Goal: Task Accomplishment & Management: Complete application form

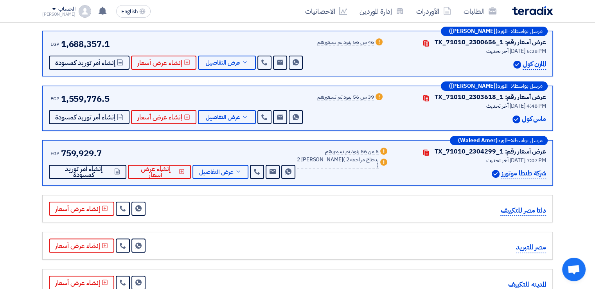
scroll to position [78, 0]
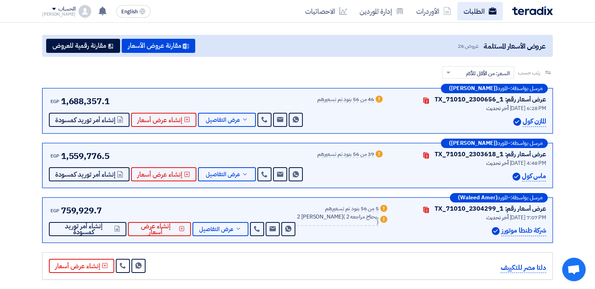
click at [475, 9] on link "الطلبات" at bounding box center [479, 11] width 45 height 18
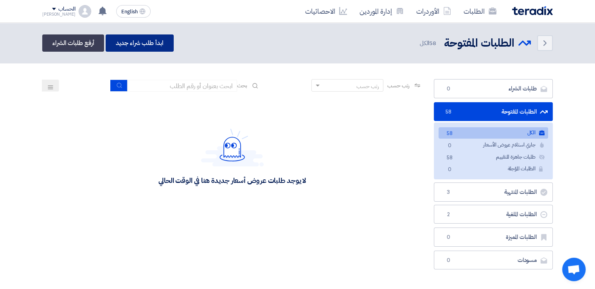
click at [145, 46] on link "ابدأ طلب شراء جديد" at bounding box center [140, 42] width 68 height 17
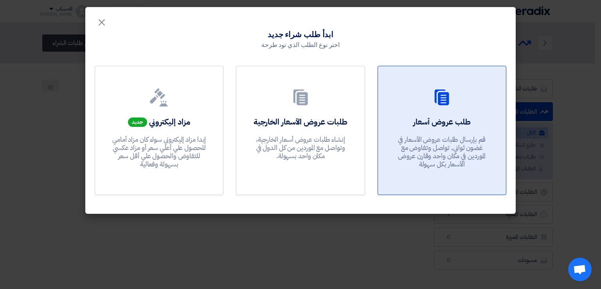
click at [426, 113] on link "طلب عروض أسعار قم بإرسال طلبات عروض الأسعار في غضون ثواني, تواصل وتفاوض مع المو…" at bounding box center [441, 130] width 129 height 129
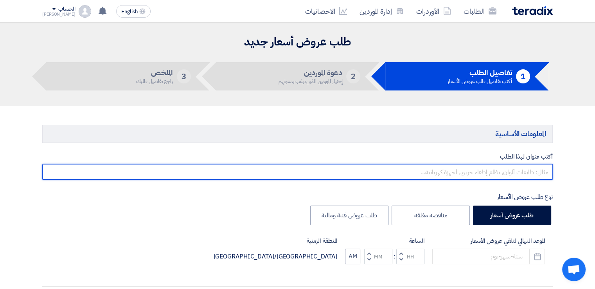
click at [485, 168] on input "text" at bounding box center [297, 172] width 510 height 16
type input "م"
type input "سباكه معمل الجدود [DATE]"
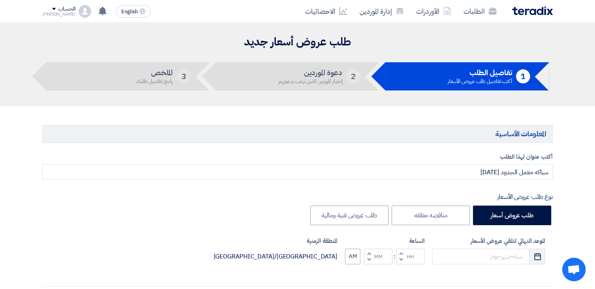
click at [532, 259] on button "Pick a date" at bounding box center [537, 256] width 16 height 16
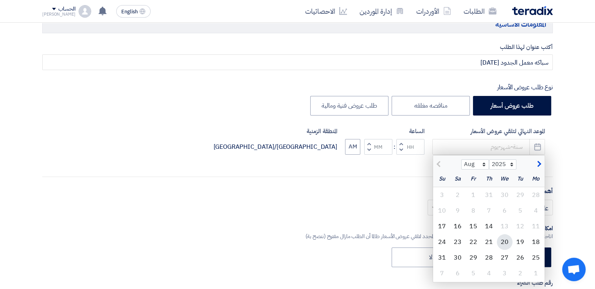
scroll to position [117, 0]
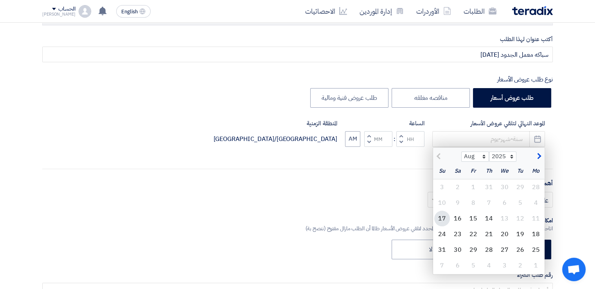
click at [438, 217] on div "17" at bounding box center [442, 218] width 16 height 16
type input "8/17/2025"
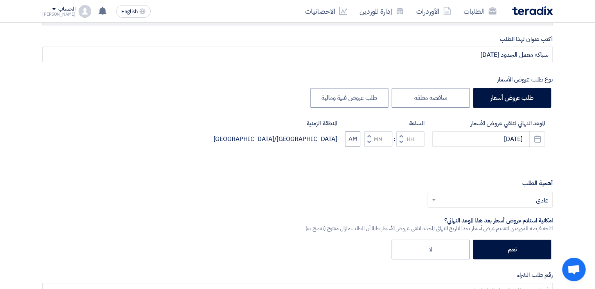
click at [401, 140] on span "button" at bounding box center [401, 142] width 3 height 6
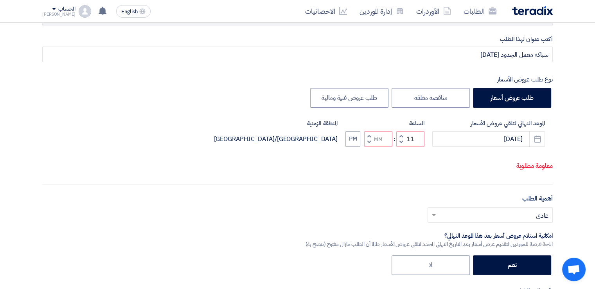
click at [368, 141] on span "button" at bounding box center [369, 142] width 3 height 6
type input "10"
type input "59"
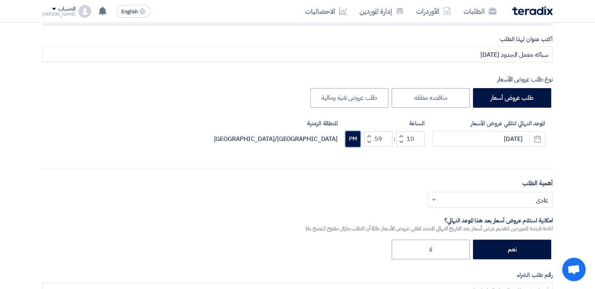
click at [350, 146] on button "PM" at bounding box center [352, 139] width 15 height 16
click at [480, 208] on div "أختر أهمية الطلب... × عادي ×" at bounding box center [297, 203] width 510 height 22
click at [483, 199] on input "text" at bounding box center [493, 200] width 109 height 13
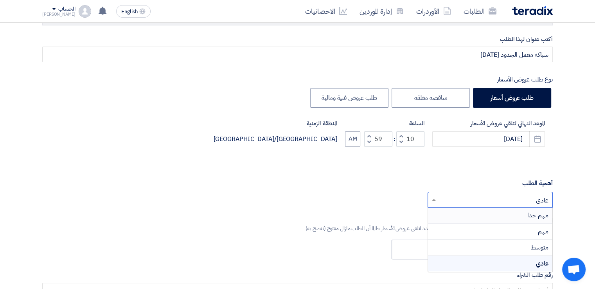
click at [502, 215] on div "مهم جدا" at bounding box center [490, 215] width 124 height 16
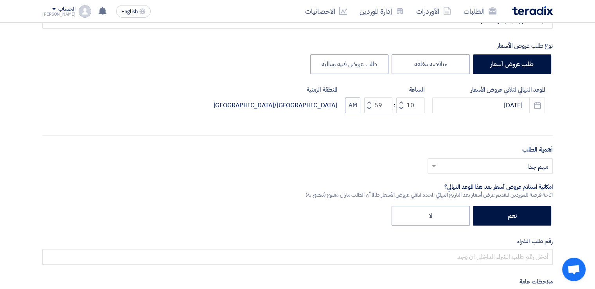
scroll to position [195, 0]
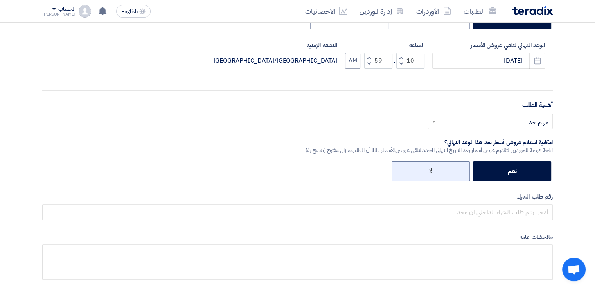
click at [442, 167] on label "لا" at bounding box center [430, 171] width 78 height 20
click at [432, 168] on input "لا" at bounding box center [429, 170] width 5 height 5
radio input "true"
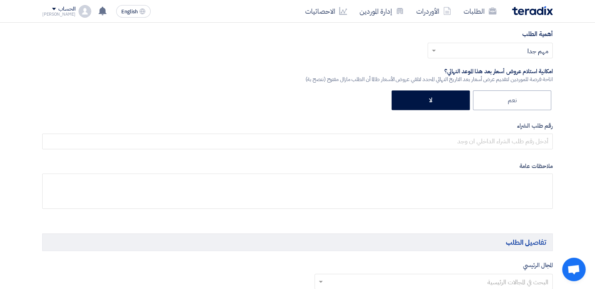
scroll to position [274, 0]
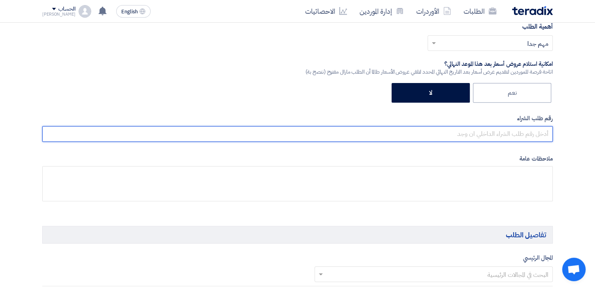
click at [519, 135] on input "text" at bounding box center [297, 134] width 510 height 16
paste input "163955"
type input "163955"
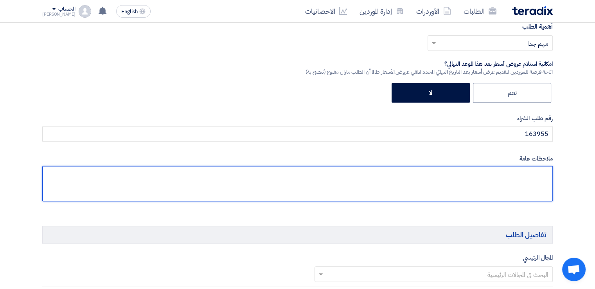
click at [528, 182] on textarea at bounding box center [297, 183] width 510 height 35
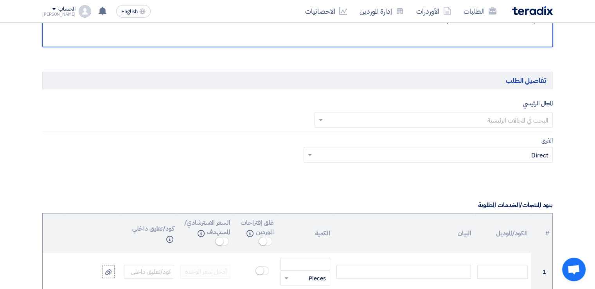
scroll to position [430, 0]
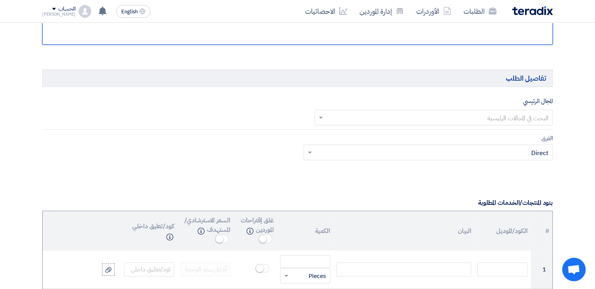
type textarea "الالتزام بالمواصفات المطلوبه لكل صنف ولا يتم تسعير بديل"
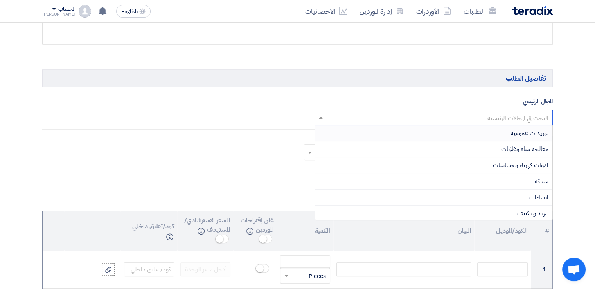
click at [505, 119] on input "text" at bounding box center [437, 117] width 223 height 13
click at [511, 178] on div "سباكه" at bounding box center [434, 181] width 238 height 16
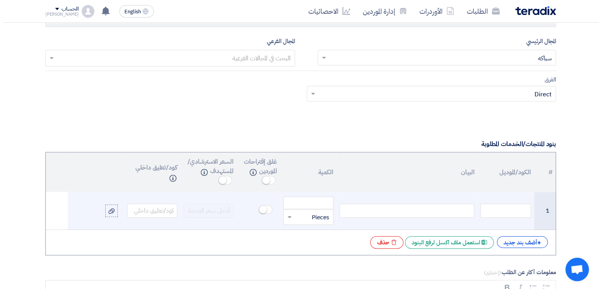
scroll to position [508, 0]
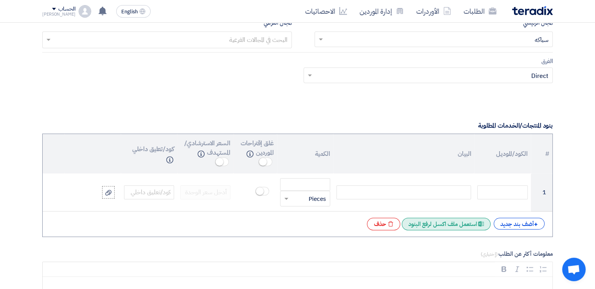
click at [435, 222] on div "Excel file استعمل ملف اكسل لرفع البنود" at bounding box center [446, 223] width 89 height 13
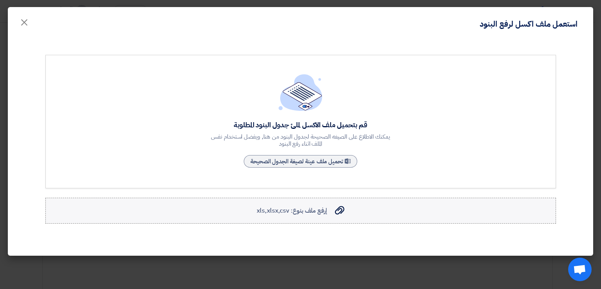
click at [311, 210] on span "إرفع ملف بنوع: xls,xlsx,csv" at bounding box center [291, 210] width 70 height 9
click at [0, 0] on input "إرفع ملف بنوع: xls,xlsx,csv إرفع ملف بنوع: xls,xlsx,csv" at bounding box center [0, 0] width 0 height 0
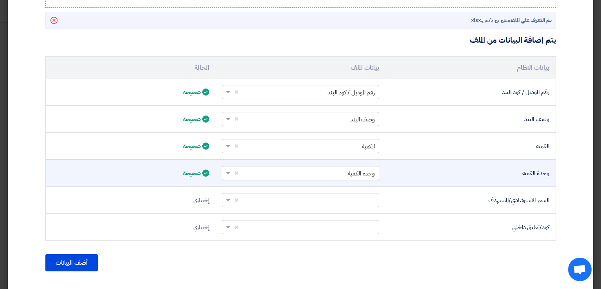
scroll to position [231, 0]
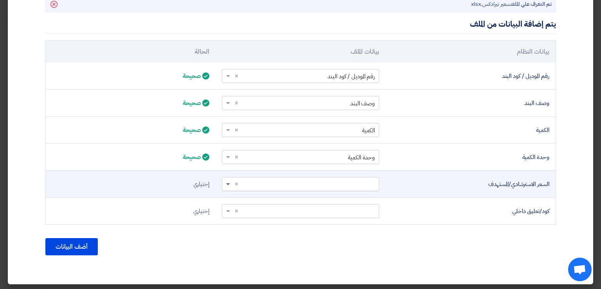
click at [229, 183] on span at bounding box center [227, 183] width 10 height 9
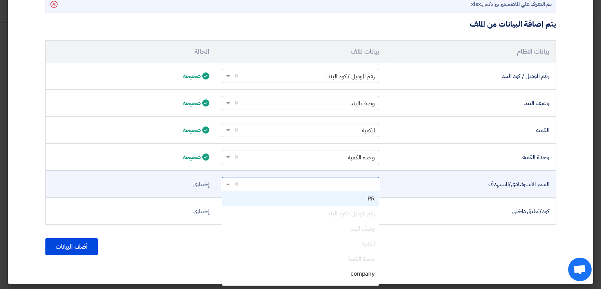
click at [244, 200] on div "PR" at bounding box center [300, 198] width 156 height 15
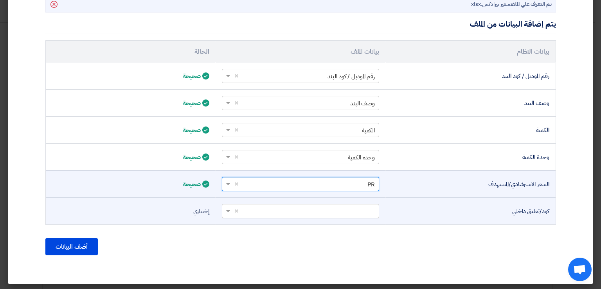
click at [226, 210] on span at bounding box center [227, 210] width 10 height 9
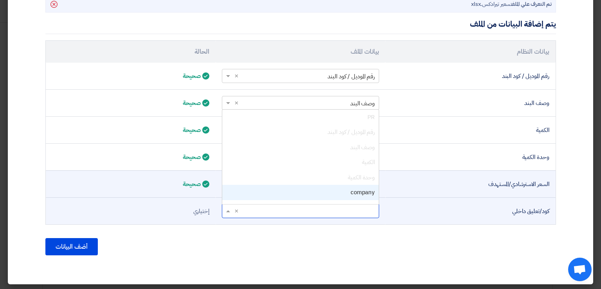
click at [241, 194] on div "company" at bounding box center [300, 192] width 156 height 15
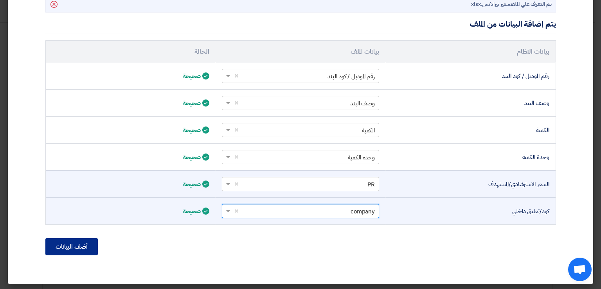
click at [88, 240] on button "أضف البيانات" at bounding box center [71, 246] width 52 height 17
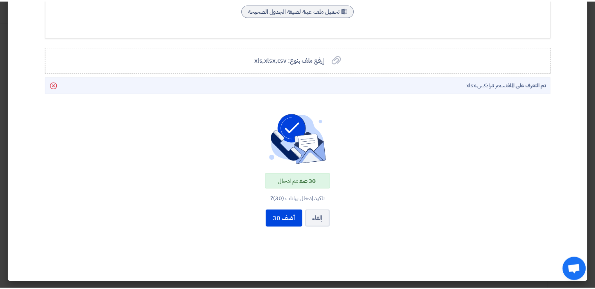
scroll to position [149, 0]
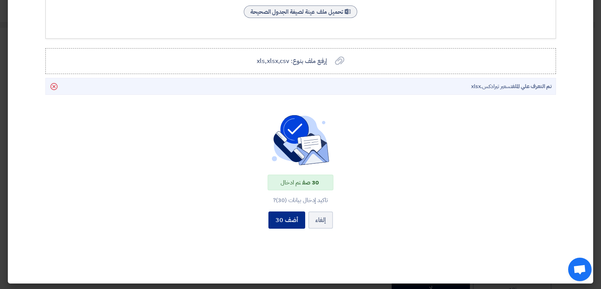
click at [286, 218] on button "أضف 30" at bounding box center [286, 219] width 37 height 17
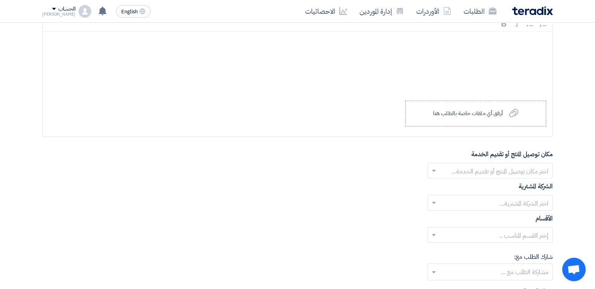
scroll to position [1916, 0]
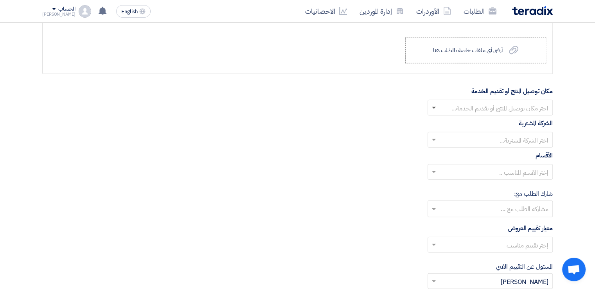
click at [434, 107] on span at bounding box center [434, 108] width 4 height 3
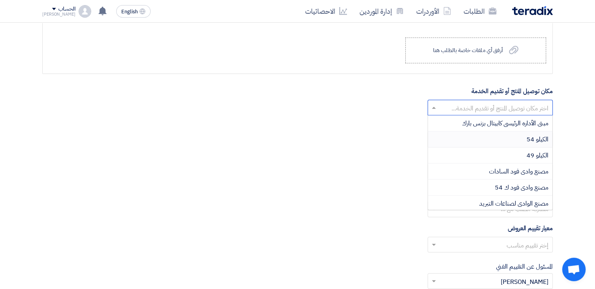
click at [481, 131] on div "الكيلو 54" at bounding box center [490, 139] width 124 height 16
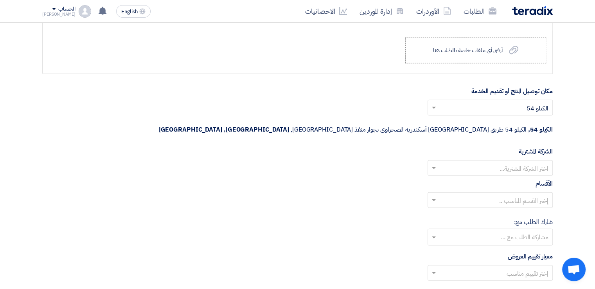
click at [484, 162] on input "text" at bounding box center [493, 168] width 109 height 13
click at [484, 176] on div "Wadi Group وادي جروب" at bounding box center [490, 184] width 124 height 16
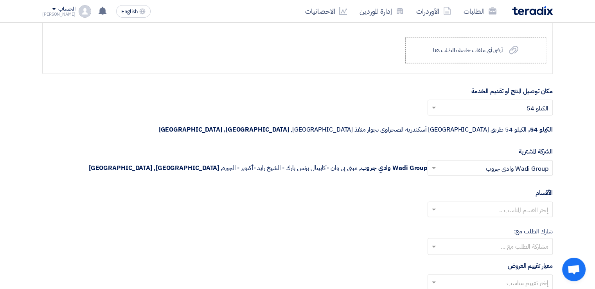
click at [482, 204] on input "text" at bounding box center [493, 210] width 109 height 13
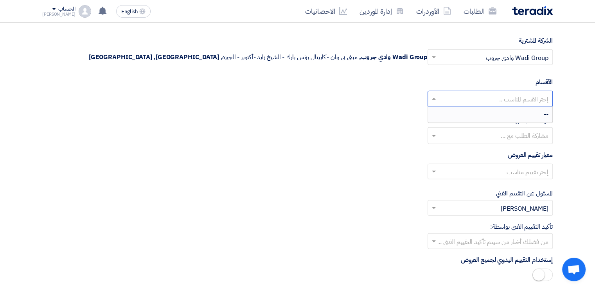
scroll to position [2033, 0]
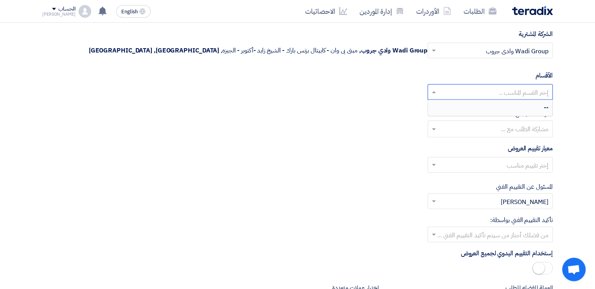
click at [491, 159] on input "text" at bounding box center [493, 165] width 109 height 13
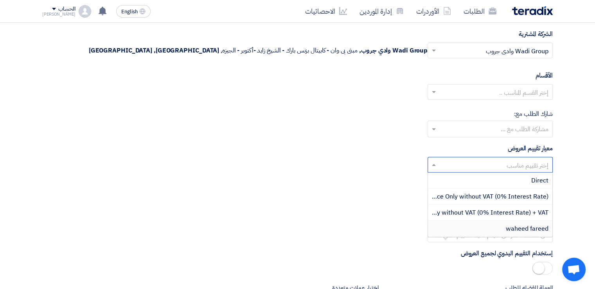
click at [501, 221] on div "waheed fareed" at bounding box center [490, 229] width 124 height 16
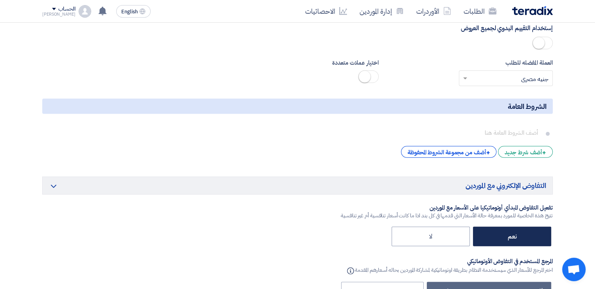
scroll to position [2268, 0]
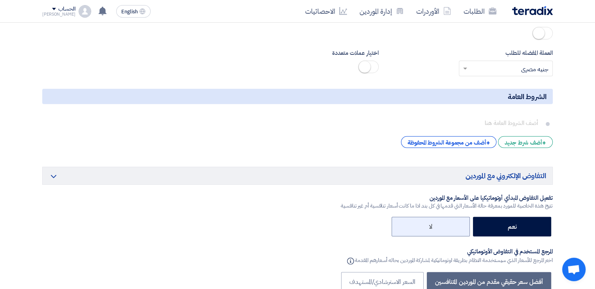
click at [434, 217] on label "لا" at bounding box center [430, 227] width 78 height 20
click at [432, 223] on input "لا" at bounding box center [429, 225] width 5 height 5
radio input "true"
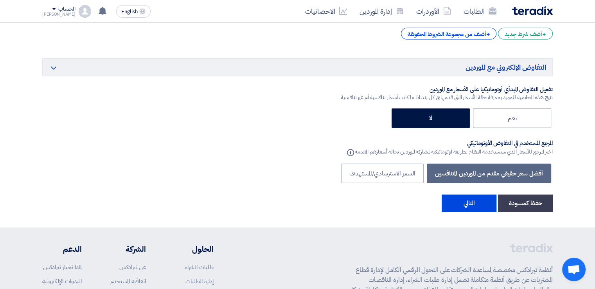
scroll to position [2385, 0]
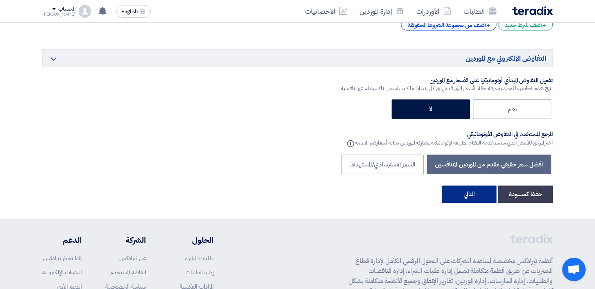
click at [475, 185] on button "التالي" at bounding box center [468, 193] width 55 height 17
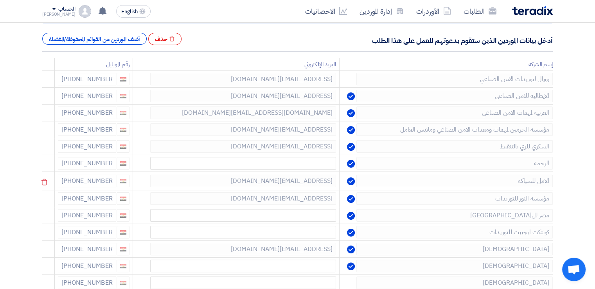
scroll to position [117, 0]
click at [47, 79] on use at bounding box center [44, 80] width 6 height 7
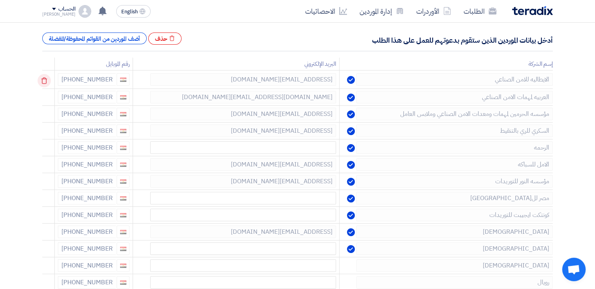
click at [47, 79] on use at bounding box center [44, 80] width 6 height 7
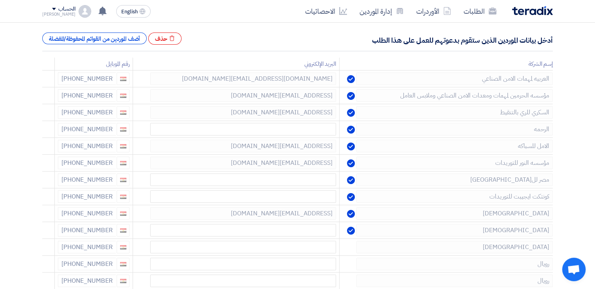
click at [0, 0] on use at bounding box center [0, 0] width 0 height 0
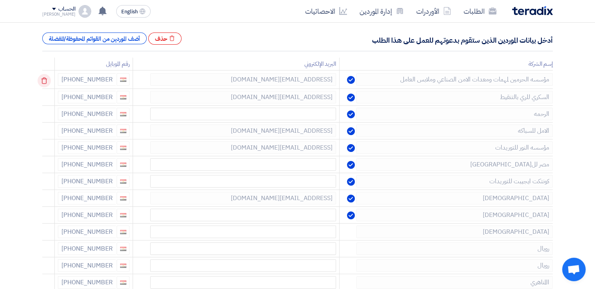
click at [47, 79] on use at bounding box center [44, 80] width 6 height 7
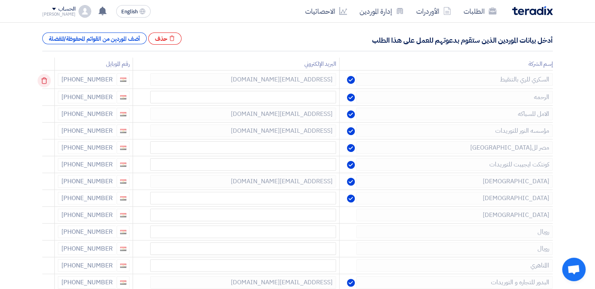
click at [47, 79] on use at bounding box center [44, 80] width 6 height 7
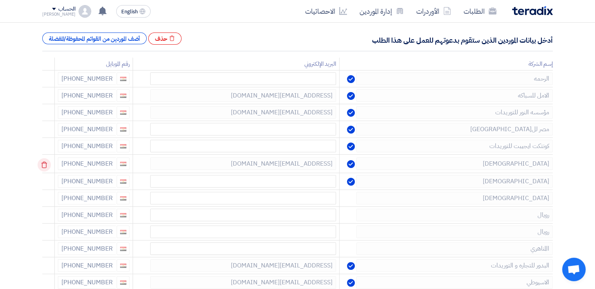
click at [47, 163] on use at bounding box center [44, 164] width 6 height 7
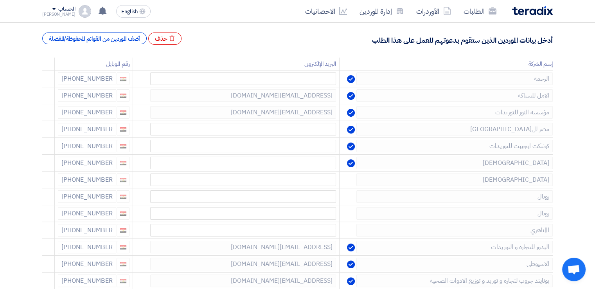
click at [0, 0] on use at bounding box center [0, 0] width 0 height 0
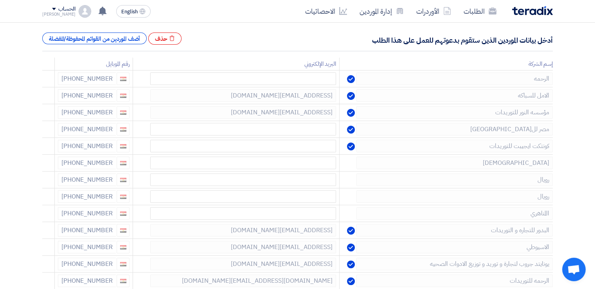
click at [0, 0] on use at bounding box center [0, 0] width 0 height 0
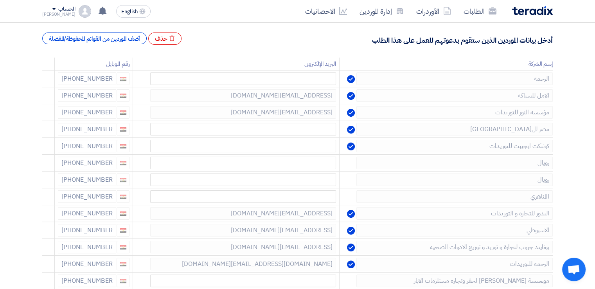
click at [0, 0] on use at bounding box center [0, 0] width 0 height 0
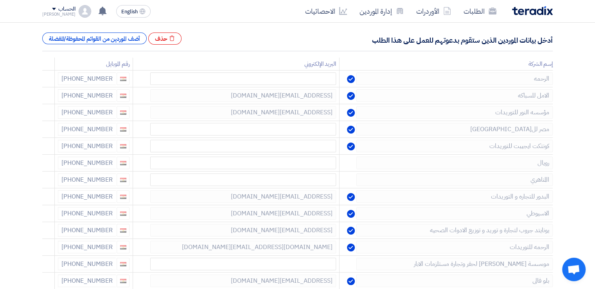
click at [0, 0] on use at bounding box center [0, 0] width 0 height 0
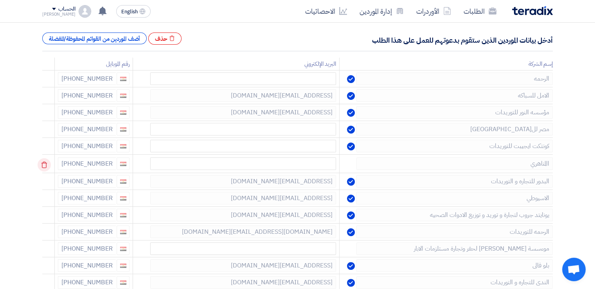
click at [47, 163] on use at bounding box center [44, 164] width 6 height 7
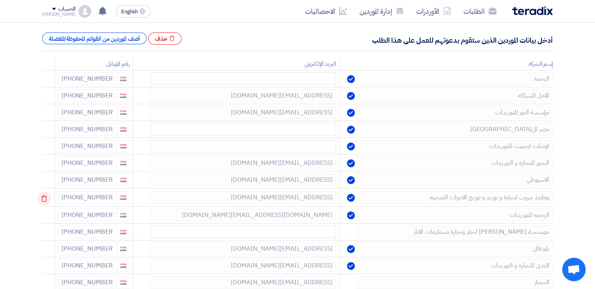
click at [47, 199] on use at bounding box center [44, 198] width 6 height 7
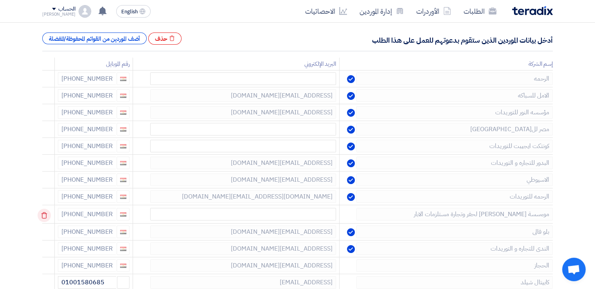
click at [45, 215] on icon at bounding box center [44, 214] width 13 height 13
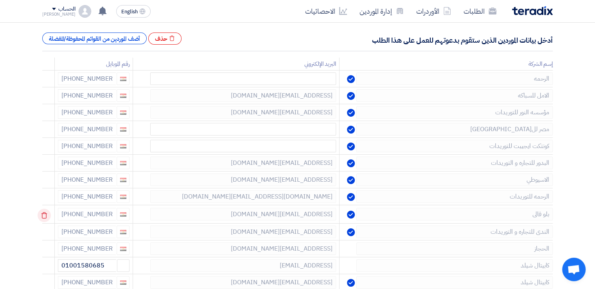
click at [45, 214] on icon at bounding box center [44, 214] width 13 height 13
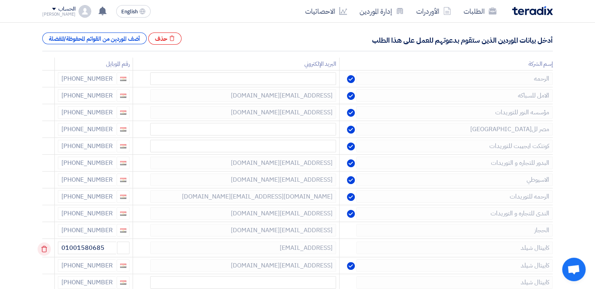
click at [48, 247] on icon at bounding box center [44, 248] width 13 height 13
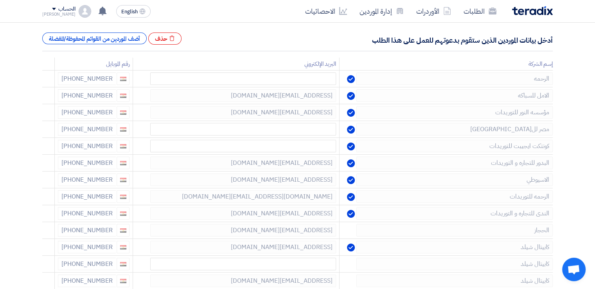
click at [0, 0] on icon at bounding box center [0, 0] width 0 height 0
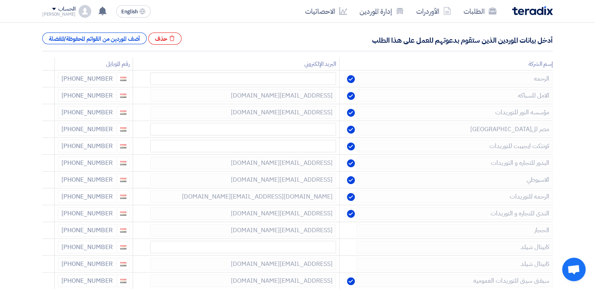
click at [0, 0] on icon at bounding box center [0, 0] width 0 height 0
click at [49, 229] on icon at bounding box center [44, 231] width 13 height 13
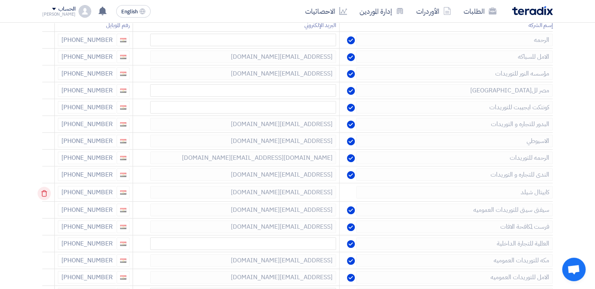
scroll to position [156, 0]
click at [43, 208] on icon at bounding box center [44, 209] width 13 height 13
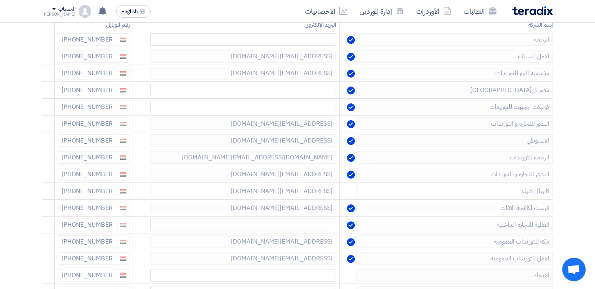
click at [0, 0] on icon at bounding box center [0, 0] width 0 height 0
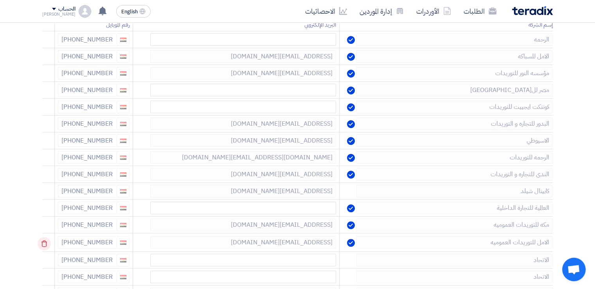
click at [0, 0] on icon at bounding box center [0, 0] width 0 height 0
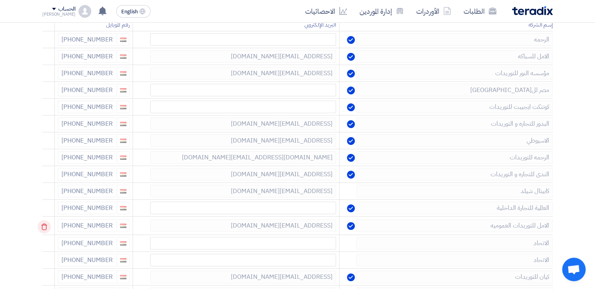
click at [48, 223] on icon at bounding box center [44, 226] width 13 height 13
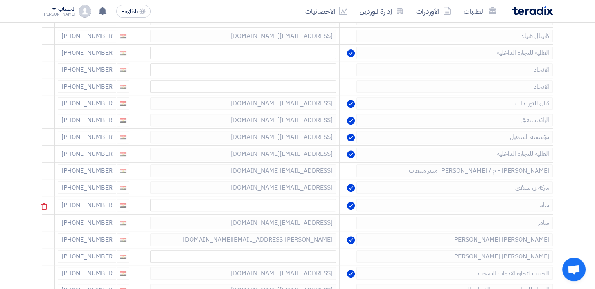
scroll to position [313, 0]
click at [47, 169] on icon at bounding box center [44, 170] width 13 height 13
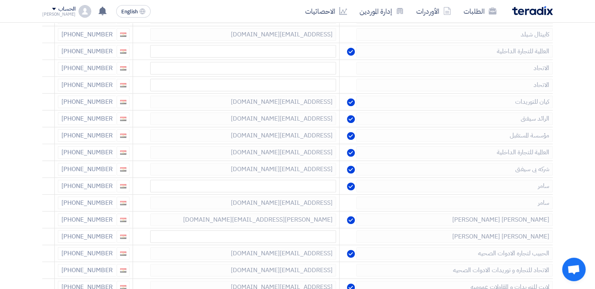
click at [0, 0] on icon at bounding box center [0, 0] width 0 height 0
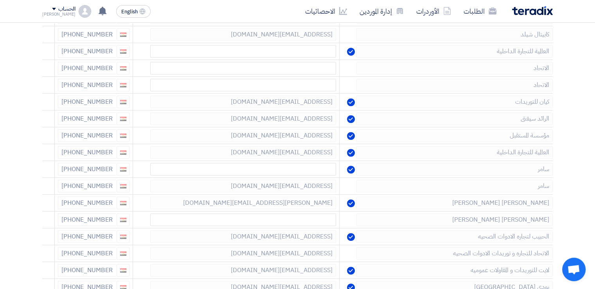
click at [0, 0] on icon at bounding box center [0, 0] width 0 height 0
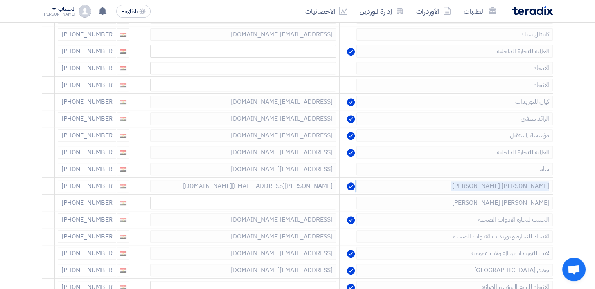
click at [0, 0] on icon at bounding box center [0, 0] width 0 height 0
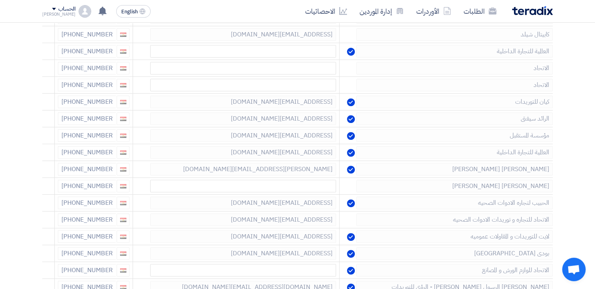
click at [0, 0] on icon at bounding box center [0, 0] width 0 height 0
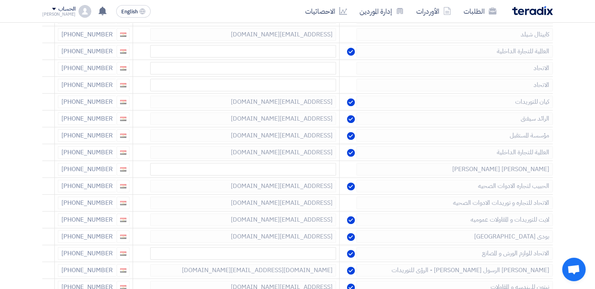
click at [0, 0] on icon at bounding box center [0, 0] width 0 height 0
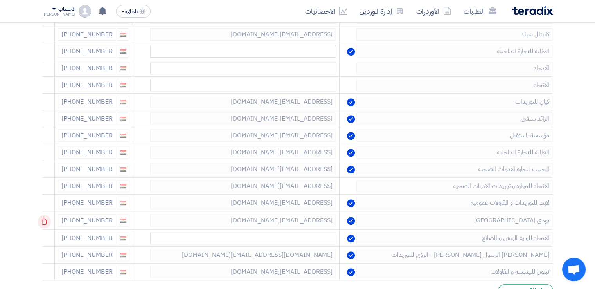
click at [43, 219] on icon at bounding box center [44, 221] width 13 height 13
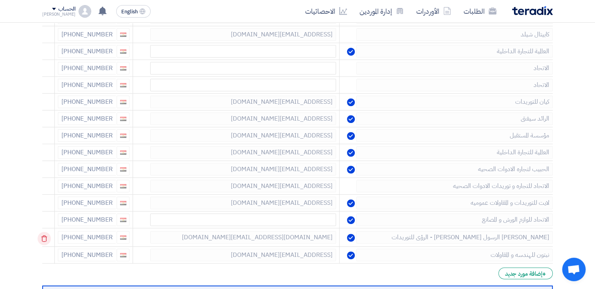
click at [46, 238] on icon at bounding box center [44, 237] width 13 height 13
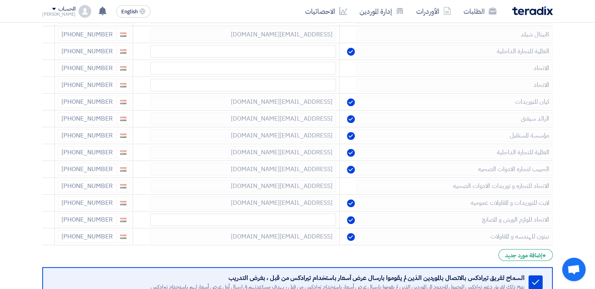
click at [0, 0] on icon at bounding box center [0, 0] width 0 height 0
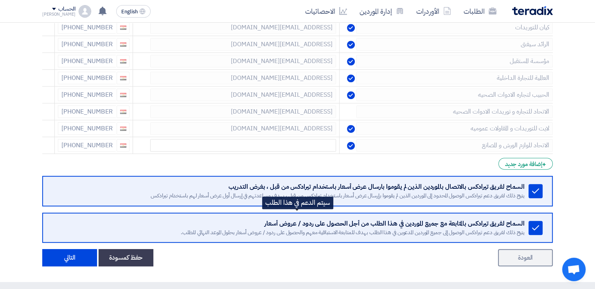
scroll to position [391, 0]
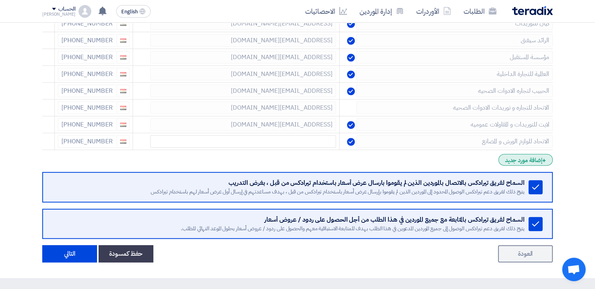
click at [543, 156] on span "+" at bounding box center [544, 160] width 4 height 9
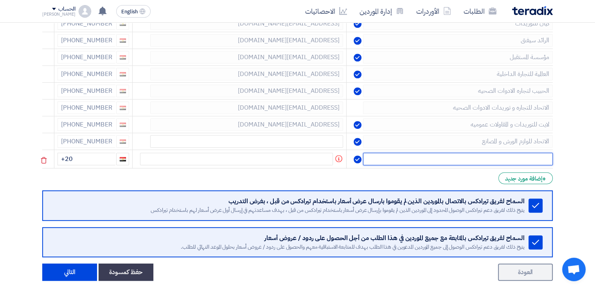
click at [540, 156] on input "text" at bounding box center [458, 158] width 190 height 13
type input "انجاز"
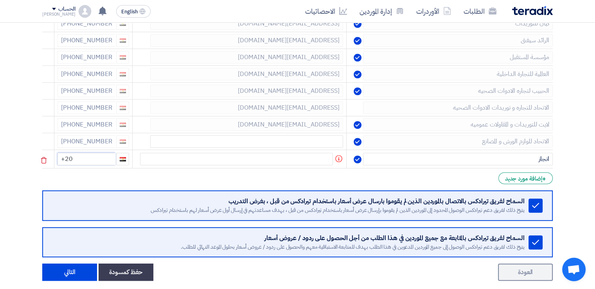
click at [106, 158] on input "+20" at bounding box center [86, 158] width 58 height 13
type input "+20 111333549"
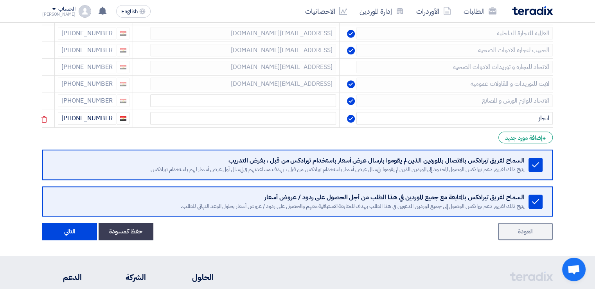
scroll to position [469, 0]
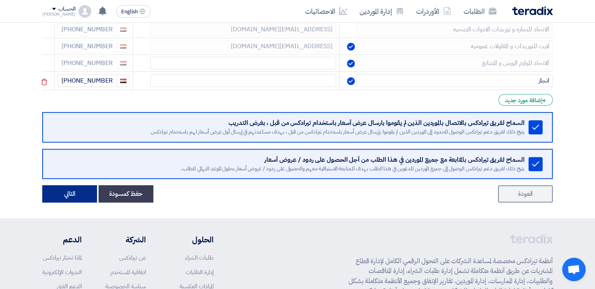
click at [78, 188] on button "التالي" at bounding box center [69, 193] width 55 height 17
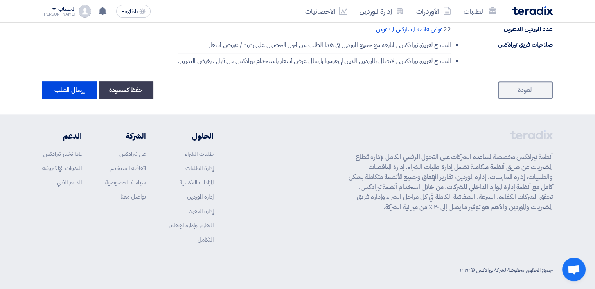
scroll to position [940, 0]
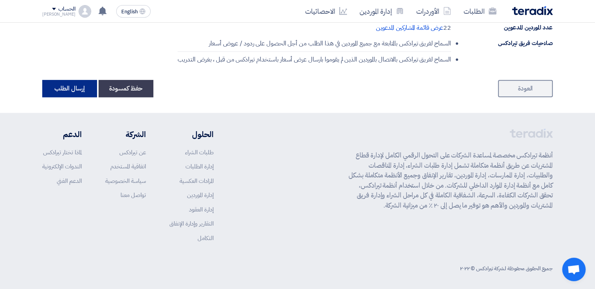
click at [76, 84] on button "إرسال الطلب" at bounding box center [69, 88] width 55 height 17
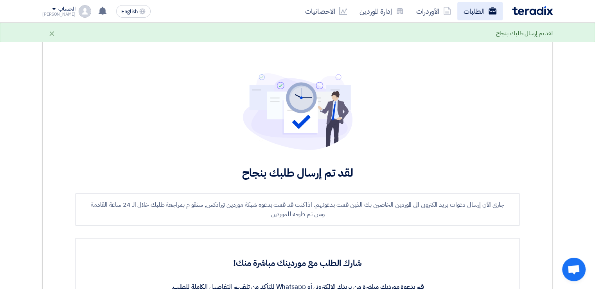
click at [493, 10] on use at bounding box center [492, 10] width 8 height 7
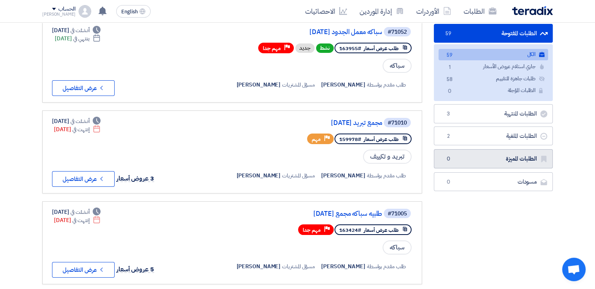
scroll to position [78, 0]
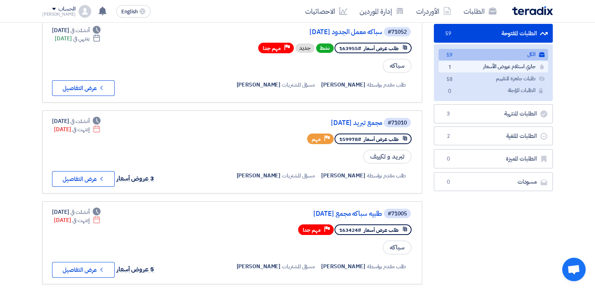
click at [475, 68] on link "جاري استلام عروض الأسعار جاري استلام عروض الأسعار 1" at bounding box center [492, 66] width 109 height 11
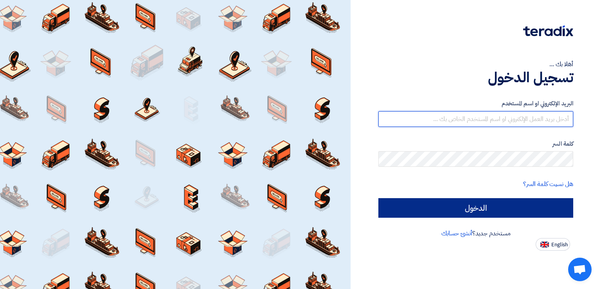
type input "[PERSON_NAME][EMAIL_ADDRESS][DOMAIN_NAME]"
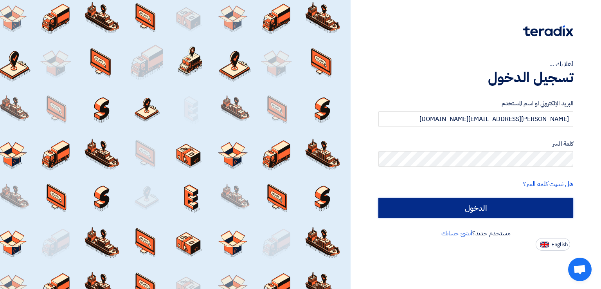
click at [498, 208] on input "الدخول" at bounding box center [475, 208] width 195 height 20
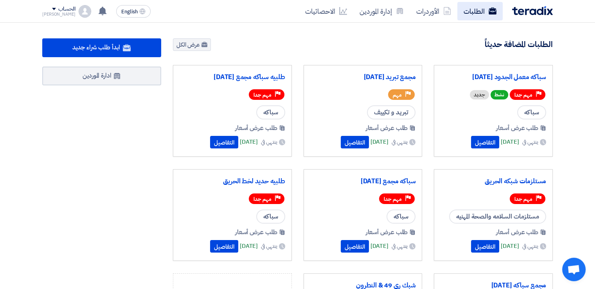
click at [483, 13] on link "الطلبات" at bounding box center [479, 11] width 45 height 18
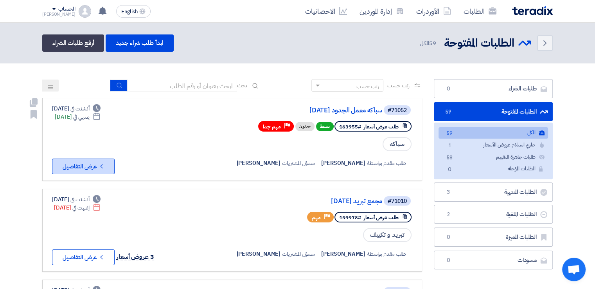
click at [91, 166] on button "Check details عرض التفاصيل" at bounding box center [83, 166] width 63 height 16
